Goal: Task Accomplishment & Management: Use online tool/utility

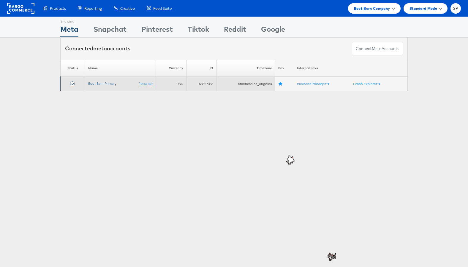
click at [107, 81] on link "Boot Barn Primary" at bounding box center [102, 83] width 28 height 4
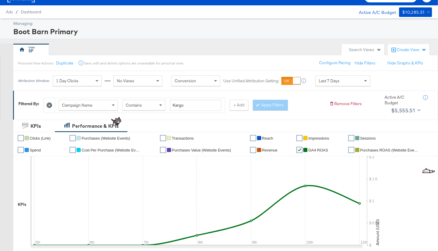
scroll to position [69, 0]
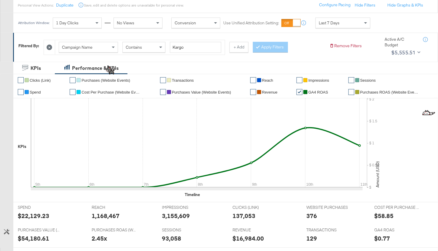
click at [91, 24] on div "1 Day Clicks" at bounding box center [77, 23] width 48 height 10
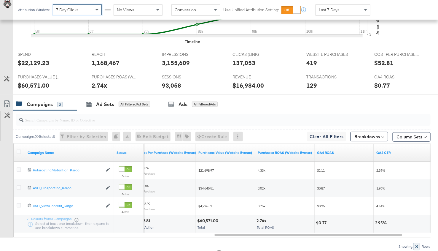
scroll to position [0, 0]
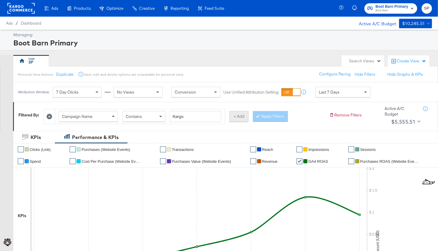
click at [233, 114] on button "+ Add" at bounding box center [239, 116] width 19 height 11
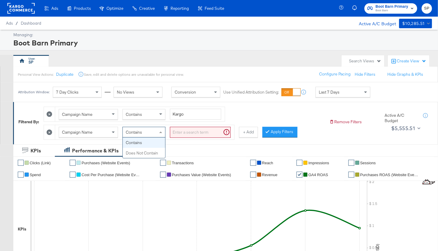
click at [153, 131] on div "Contains" at bounding box center [144, 132] width 42 height 10
click at [185, 135] on input "search" at bounding box center [200, 132] width 61 height 11
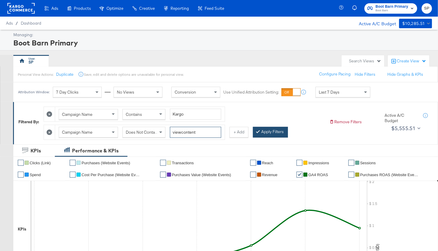
type input "viewcontent"
click at [259, 128] on button "Apply Filters" at bounding box center [270, 132] width 35 height 11
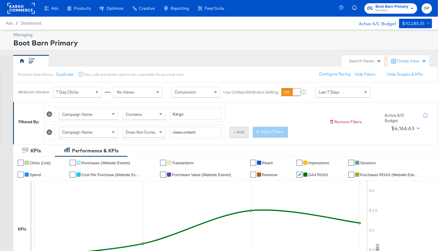
click at [240, 128] on button "+ Add" at bounding box center [239, 132] width 19 height 11
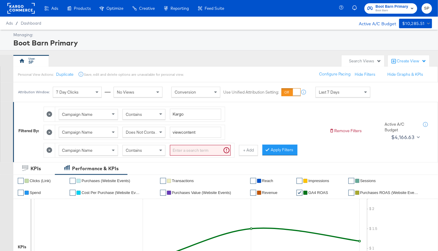
click at [134, 147] on span "Contains" at bounding box center [134, 149] width 16 height 5
click at [189, 145] on input "search" at bounding box center [200, 150] width 61 height 11
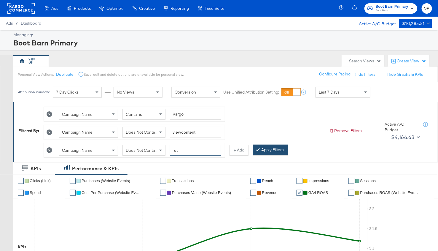
type input "ret"
click at [266, 144] on button "Apply Filters" at bounding box center [270, 149] width 35 height 11
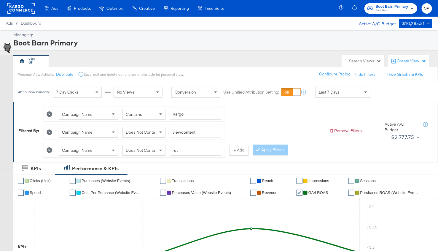
click at [136, 153] on div "Does Not Contain" at bounding box center [144, 150] width 42 height 10
click at [274, 146] on button "Apply Filters" at bounding box center [270, 149] width 35 height 11
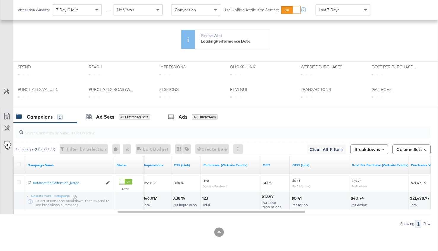
scroll to position [241, 0]
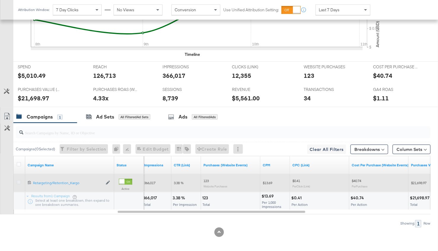
click at [18, 180] on icon at bounding box center [19, 182] width 4 height 4
click at [0, 0] on input "checkbox" at bounding box center [0, 0] width 0 height 0
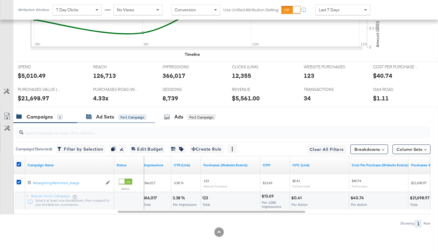
click at [105, 113] on div "Ad Sets" at bounding box center [105, 116] width 18 height 7
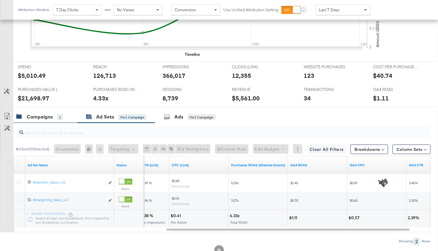
click at [43, 113] on div "Campaigns" at bounding box center [40, 116] width 26 height 7
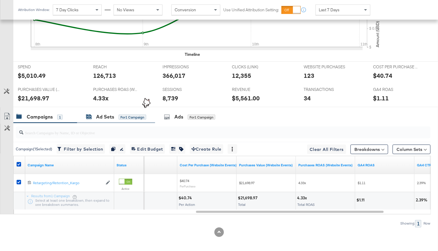
click at [97, 116] on div "Ad Sets" at bounding box center [105, 116] width 18 height 7
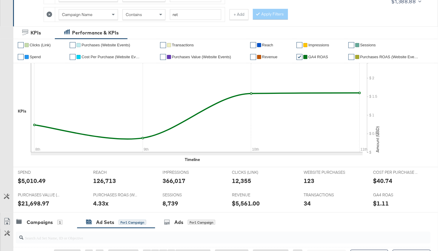
scroll to position [0, 0]
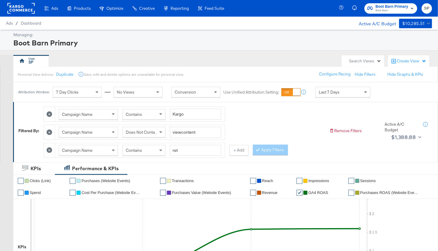
click at [143, 154] on div "Campaign Name Contains ret" at bounding box center [140, 150] width 170 height 15
click at [143, 149] on div "Contains" at bounding box center [144, 150] width 42 height 10
click at [144, 135] on div "Does Not Contain" at bounding box center [144, 132] width 42 height 10
click at [273, 149] on button "Apply Filters" at bounding box center [270, 149] width 35 height 11
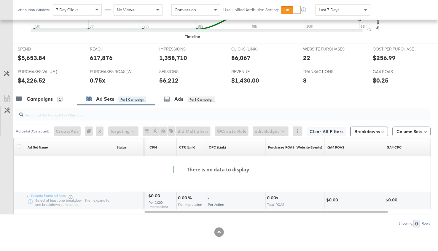
scroll to position [142, 0]
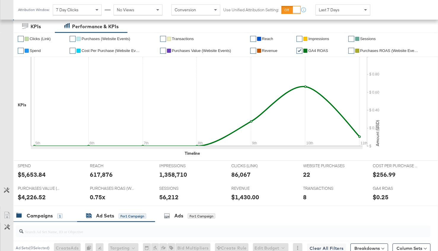
click at [32, 216] on div "Campaigns" at bounding box center [40, 215] width 26 height 7
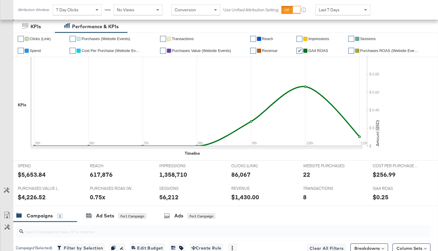
scroll to position [258, 0]
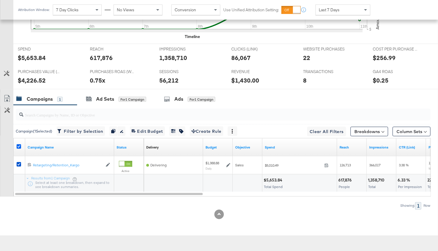
click at [19, 145] on icon at bounding box center [19, 146] width 4 height 4
click at [0, 0] on input "checkbox" at bounding box center [0, 0] width 0 height 0
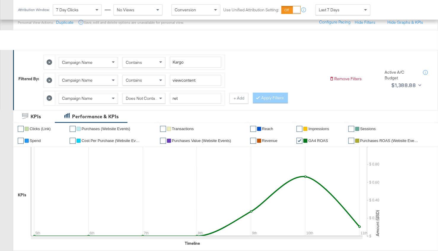
scroll to position [0, 0]
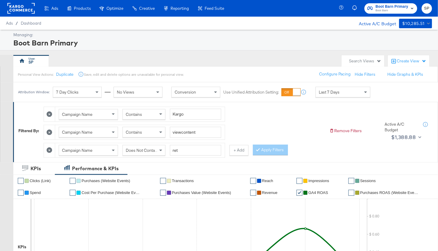
click at [146, 130] on div "Contains" at bounding box center [144, 132] width 42 height 10
click at [46, 150] on div at bounding box center [49, 150] width 11 height 15
click at [49, 149] on icon at bounding box center [50, 150] width 6 height 6
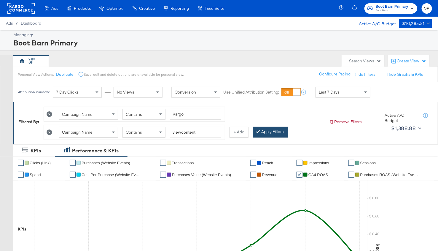
click at [254, 129] on button "Apply Filters" at bounding box center [270, 132] width 35 height 11
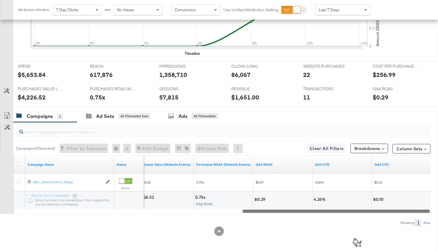
scroll to position [223, 0]
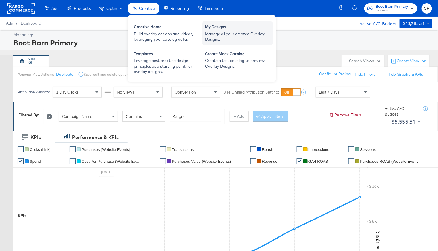
click at [220, 32] on div "Manage all your created Overlay Designs." at bounding box center [237, 36] width 65 height 11
click at [227, 34] on div "Manage all your created Overlay Designs." at bounding box center [237, 36] width 65 height 11
click at [211, 29] on div "My Designs" at bounding box center [237, 27] width 65 height 7
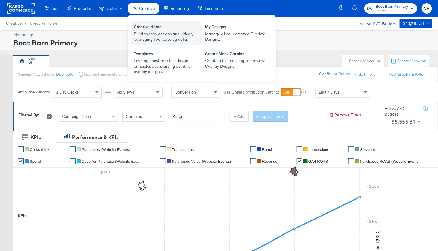
click at [153, 32] on div "Build overlay designs and videos, leveraging your catalog data." at bounding box center [166, 36] width 65 height 11
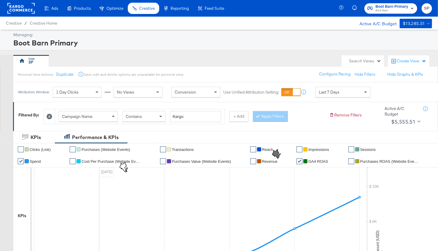
click at [15, 8] on rect at bounding box center [20, 8] width 27 height 11
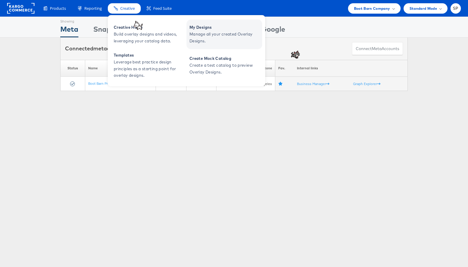
click at [205, 35] on span "Manage all your created Overlay Designs." at bounding box center [224, 38] width 71 height 14
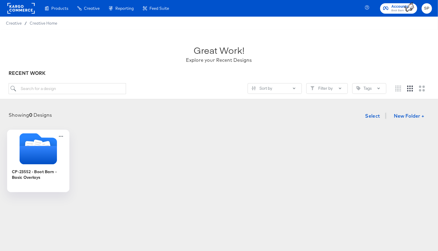
click at [40, 155] on icon "Folder" at bounding box center [37, 155] width 37 height 18
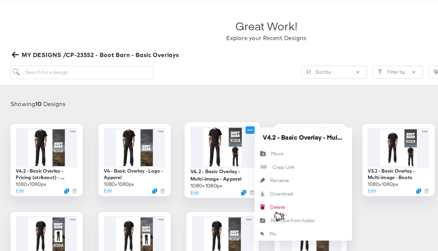
click at [208, 135] on icon at bounding box center [205, 135] width 7 height 6
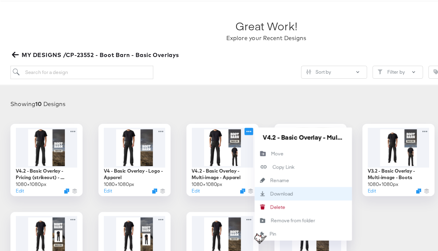
click at [223, 188] on div "Download Download" at bounding box center [223, 188] width 0 height 0
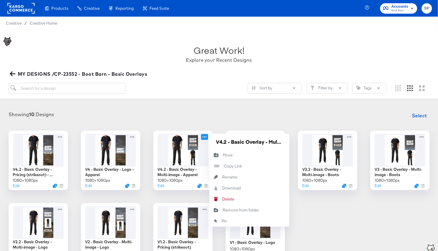
click at [392, 9] on span "Boot Barn" at bounding box center [400, 10] width 17 height 5
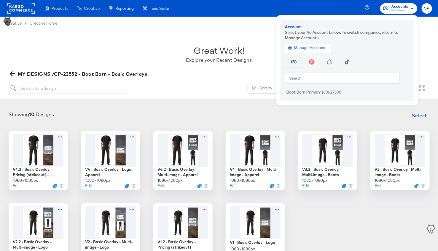
click at [27, 9] on rect at bounding box center [20, 8] width 27 height 11
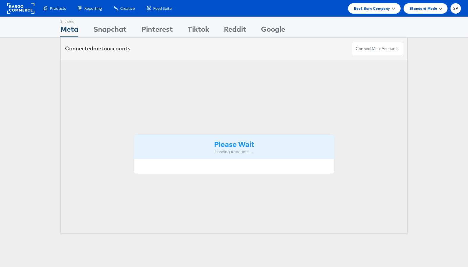
drag, startPoint x: 0, startPoint y: 0, endPoint x: 422, endPoint y: 9, distance: 422.3
click at [422, 9] on span "Standard Mode" at bounding box center [423, 8] width 28 height 6
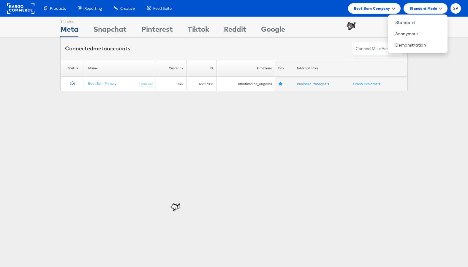
click at [387, 8] on span "Boot Barn Company" at bounding box center [372, 8] width 36 height 6
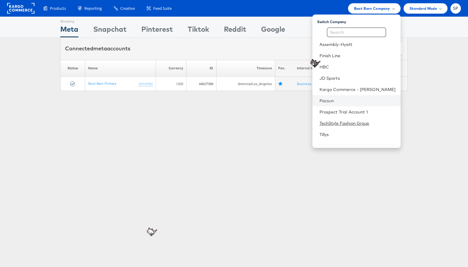
drag, startPoint x: 366, startPoint y: 120, endPoint x: 367, endPoint y: 104, distance: 15.8
click at [367, 104] on ul "Assembly-Hyatt Finish Line HBC JD Sports Kargo Commerce - [PERSON_NAME] Pacsun …" at bounding box center [356, 92] width 88 height 107
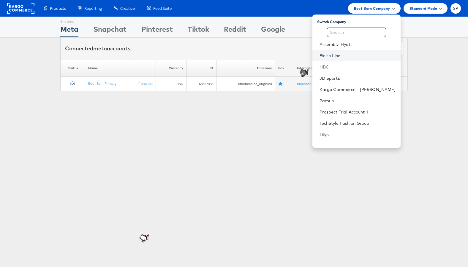
click at [365, 57] on link "Finish Line" at bounding box center [357, 56] width 76 height 6
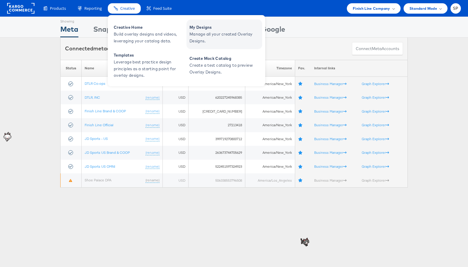
click at [200, 44] on span "Manage all your created Overlay Designs." at bounding box center [224, 38] width 71 height 14
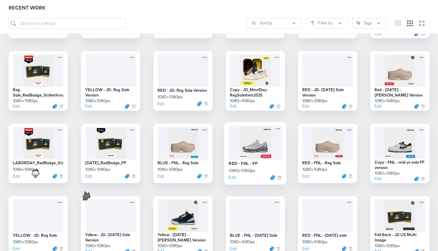
scroll to position [518, 0]
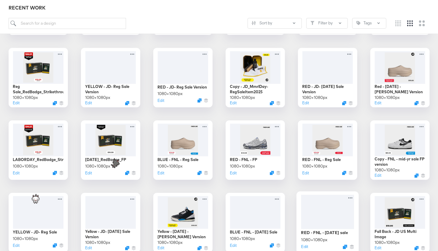
click at [320, 207] on div at bounding box center [327, 211] width 53 height 34
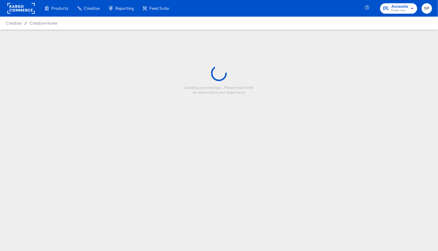
type input "RED - FNL - [DATE] sale"
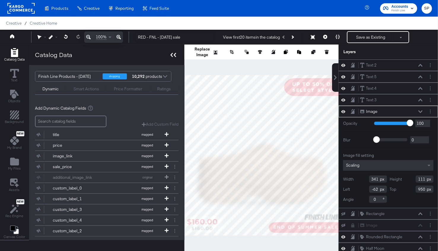
click at [174, 57] on icon at bounding box center [174, 55] width 6 height 4
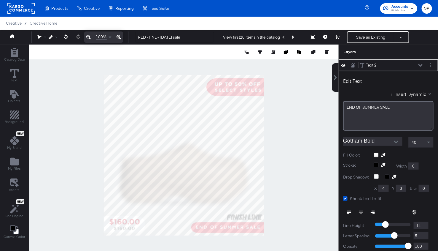
scroll to position [6, 0]
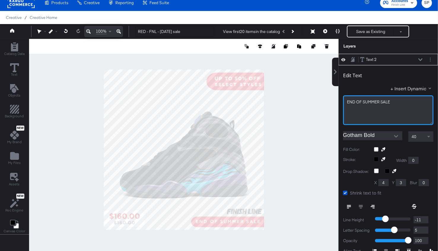
click at [356, 102] on span "END ﻿OF SUMMER SALE" at bounding box center [368, 101] width 43 height 5
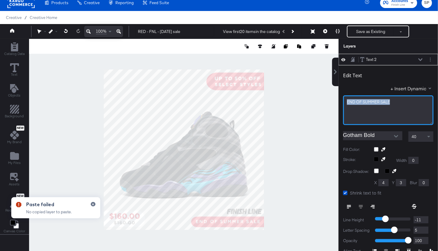
click at [358, 98] on div "END ﻿OF SUMMER SALE" at bounding box center [388, 110] width 90 height 30
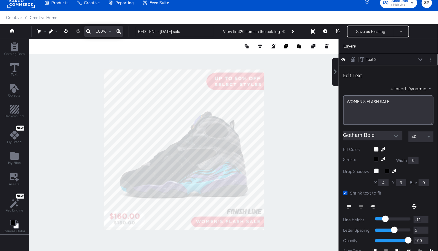
click at [325, 134] on div at bounding box center [184, 149] width 310 height 221
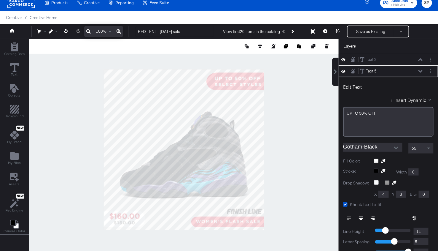
scroll to position [11, 0]
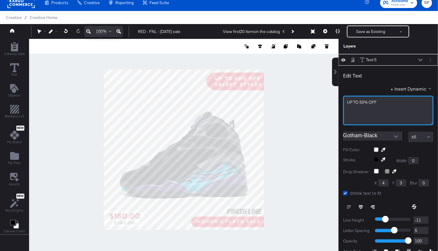
click at [361, 101] on span "UP ﻿TO 50% OFF" at bounding box center [362, 101] width 30 height 5
click at [323, 104] on div at bounding box center [184, 149] width 310 height 221
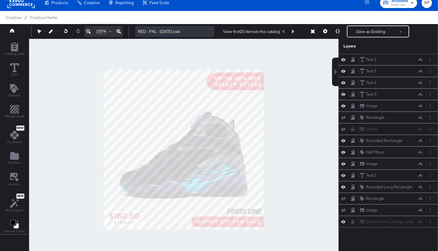
drag, startPoint x: 161, startPoint y: 31, endPoint x: 178, endPoint y: 32, distance: 17.8
click at [178, 32] on input "RED - FNL - [DATE] sale" at bounding box center [174, 31] width 79 height 11
type input "RED - FNL - Womens flash sale"
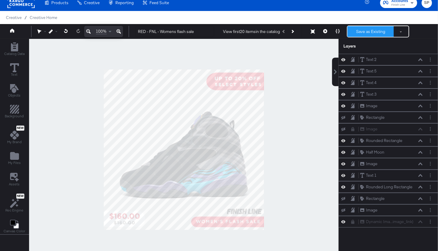
click at [360, 33] on button "Save as Existing" at bounding box center [371, 31] width 46 height 11
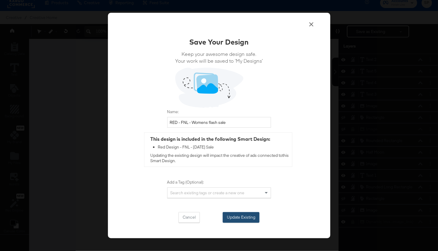
click at [241, 213] on button "Update Existing" at bounding box center [241, 217] width 37 height 11
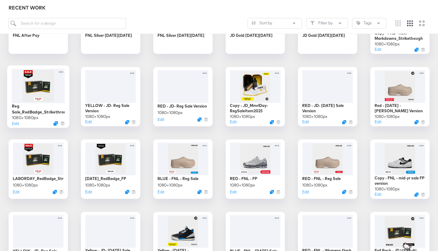
scroll to position [499, 0]
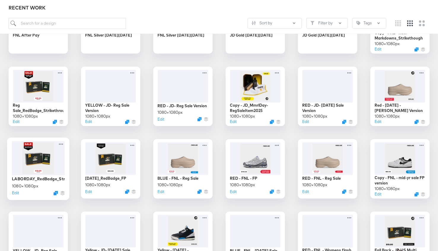
click at [42, 154] on div at bounding box center [38, 158] width 53 height 34
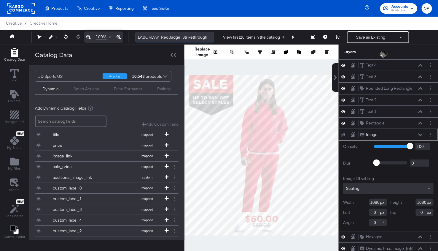
click at [149, 35] on input "LABORDAY_RedBadge_Strikethrough" at bounding box center [174, 37] width 79 height 11
drag, startPoint x: 157, startPoint y: 37, endPoint x: 128, endPoint y: 28, distance: 30.1
click at [128, 28] on div "Products Products Product Catalogs Enhance Your Product Catalog, Map Them to Pu…" at bounding box center [219, 132] width 438 height 264
type input "womensflashsale_RedBadge_Strikethrough"
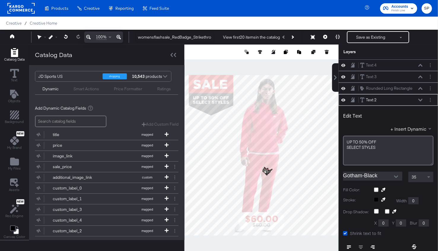
scroll to position [6, 0]
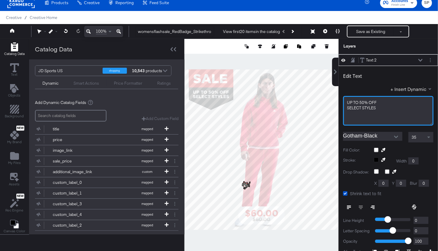
click at [362, 100] on span "UP TO 50% OFF" at bounding box center [362, 102] width 30 height 5
click at [363, 107] on span "SELECT ﻿STYLES" at bounding box center [361, 107] width 29 height 5
click at [368, 105] on span "SELECT ﻿WOMEN'S" at bounding box center [364, 107] width 34 height 5
click at [348, 113] on span "STYLES" at bounding box center [354, 113] width 14 height 5
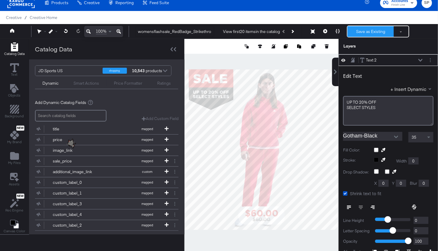
click at [350, 31] on button "Save as Existing" at bounding box center [371, 31] width 46 height 11
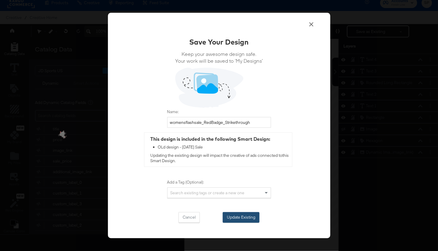
click at [231, 217] on button "Update Existing" at bounding box center [241, 217] width 37 height 11
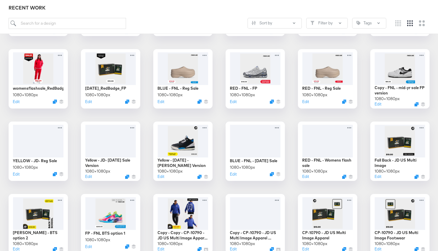
scroll to position [589, 0]
click at [265, 142] on div at bounding box center [255, 140] width 53 height 34
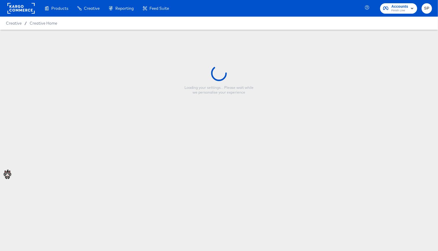
type input "BLUE - FNL - Labor Day Sale"
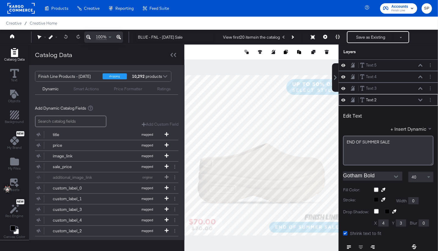
scroll to position [6, 0]
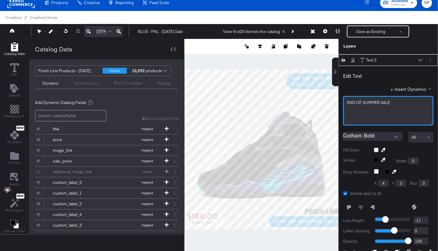
click at [356, 104] on div "END OF SUMMER SALE" at bounding box center [388, 111] width 90 height 30
click at [356, 104] on div "END OF SUMMER SALE" at bounding box center [388, 103] width 83 height 6
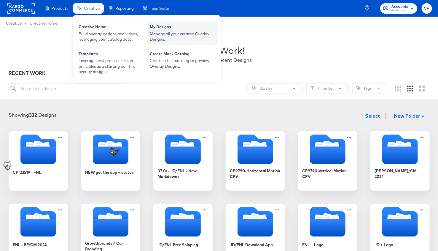
click at [156, 33] on div "Manage all your created Overlay Designs." at bounding box center [182, 36] width 65 height 11
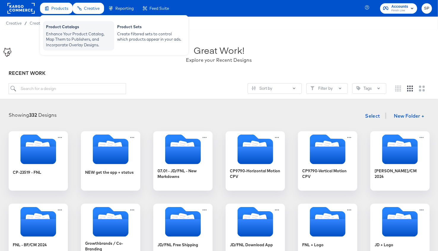
click at [72, 34] on div "Enhance Your Product Catalog, Map Them to Publishers, and Incorporate Overlay D…" at bounding box center [78, 39] width 65 height 17
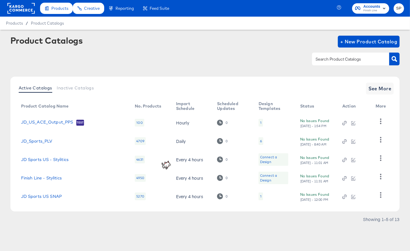
click at [13, 11] on rect at bounding box center [20, 8] width 27 height 11
